Goal: Check status: Check status

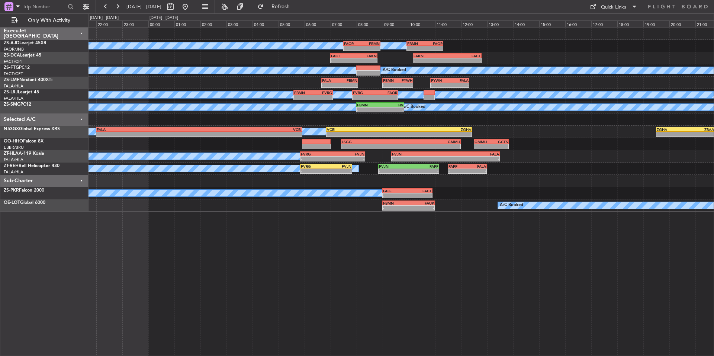
click at [118, 1] on button at bounding box center [118, 7] width 12 height 12
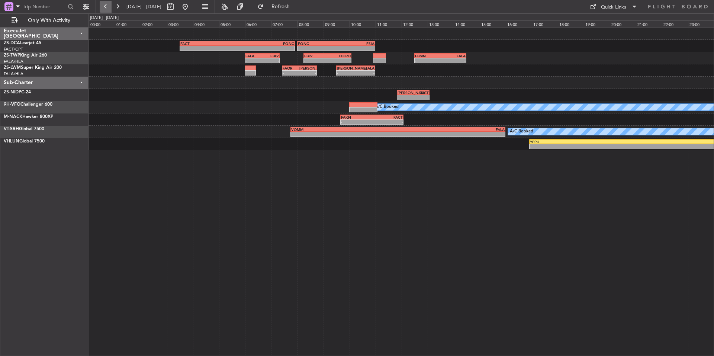
click at [109, 10] on button at bounding box center [106, 7] width 12 height 12
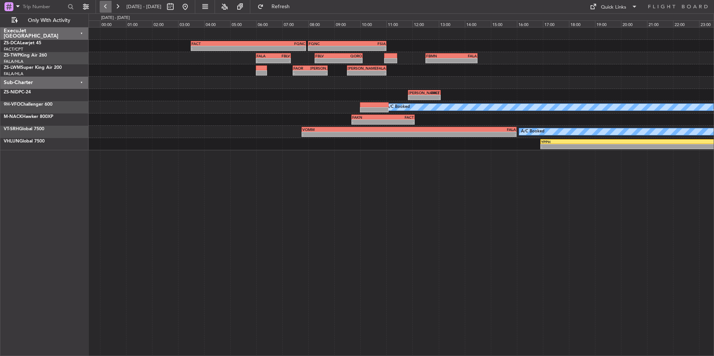
click at [109, 10] on button at bounding box center [106, 7] width 12 height 12
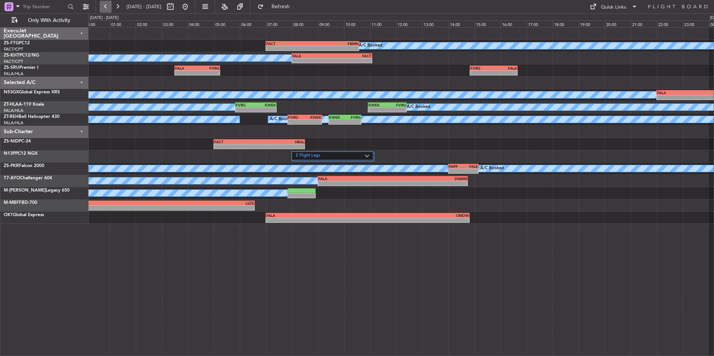
click at [109, 10] on button at bounding box center [106, 7] width 12 height 12
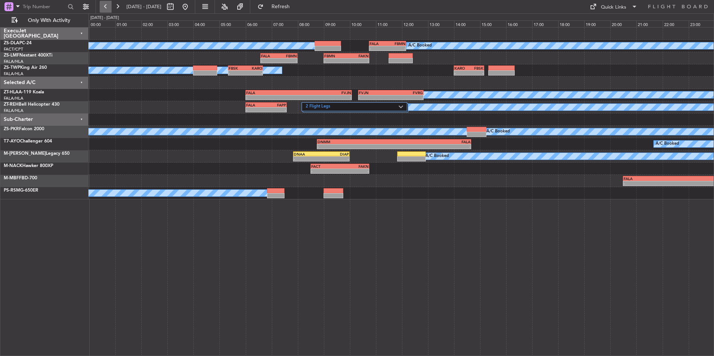
click at [109, 10] on button at bounding box center [106, 7] width 12 height 12
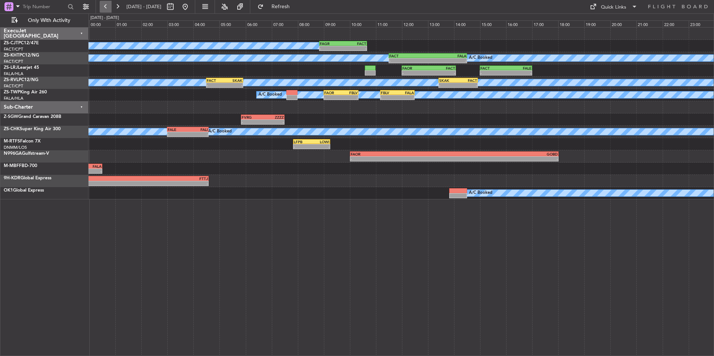
click at [109, 10] on button at bounding box center [106, 7] width 12 height 12
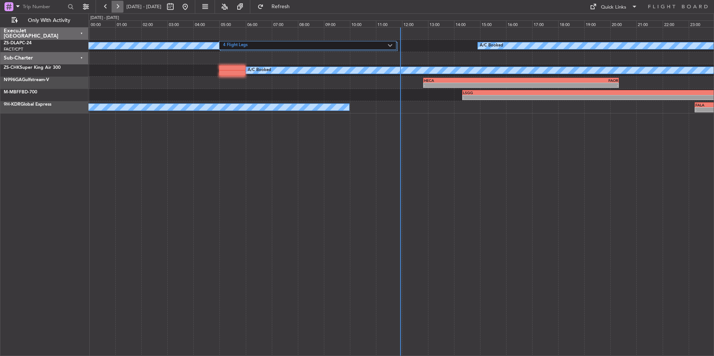
click at [118, 5] on button at bounding box center [118, 7] width 12 height 12
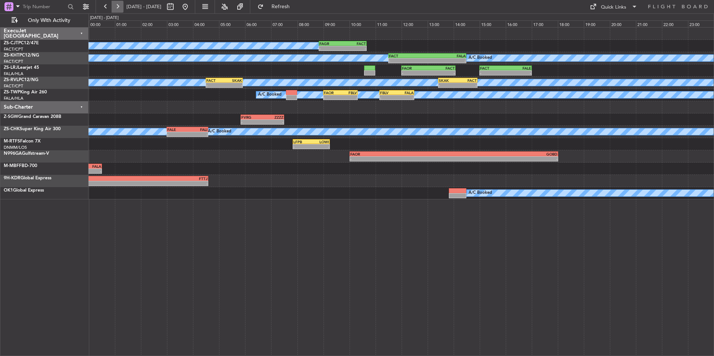
click at [118, 5] on button at bounding box center [118, 7] width 12 height 12
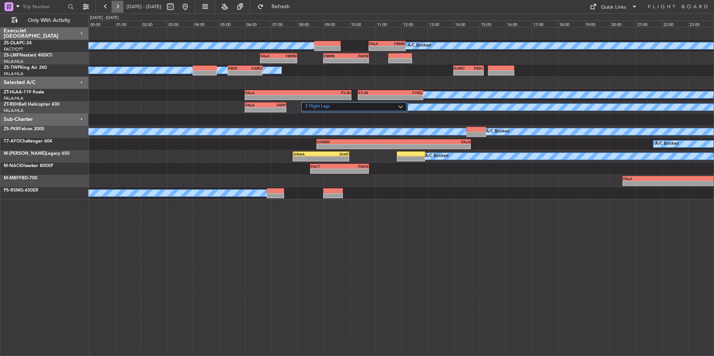
click at [118, 7] on button at bounding box center [118, 7] width 12 height 12
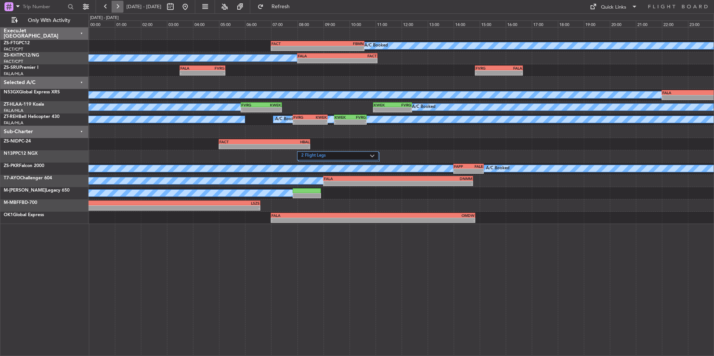
click at [122, 6] on button at bounding box center [118, 7] width 12 height 12
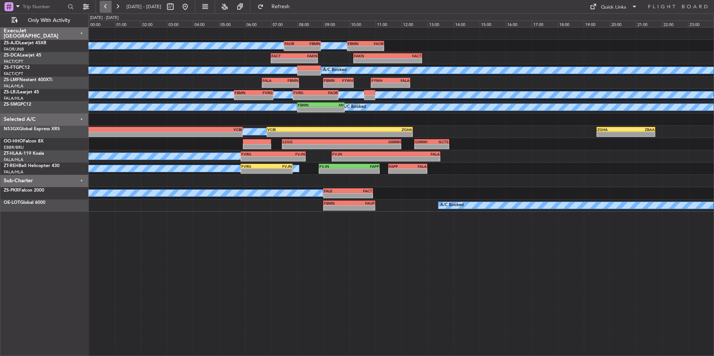
click at [105, 6] on button at bounding box center [106, 7] width 12 height 12
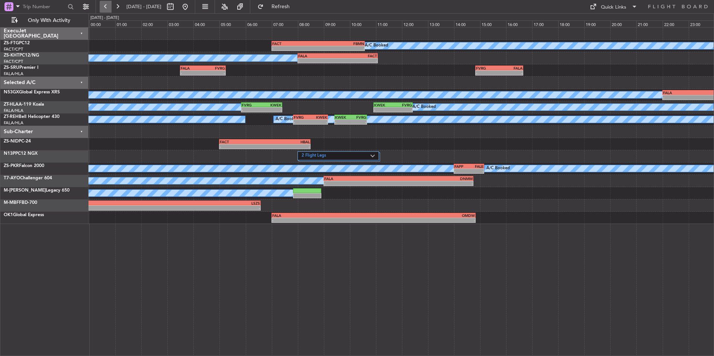
click at [105, 6] on button at bounding box center [106, 7] width 12 height 12
